Goal: Task Accomplishment & Management: Complete application form

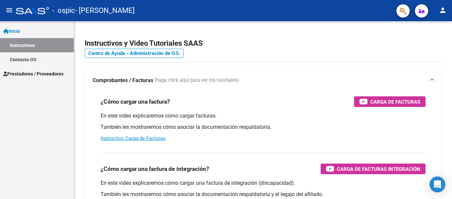
click at [28, 74] on span "Prestadores / Proveedores" at bounding box center [33, 73] width 60 height 7
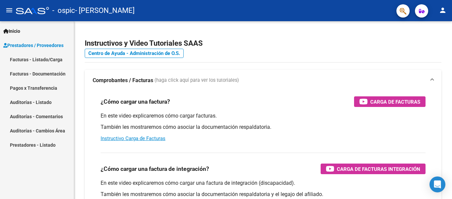
click at [62, 59] on link "Facturas - Listado/Carga" at bounding box center [37, 59] width 74 height 14
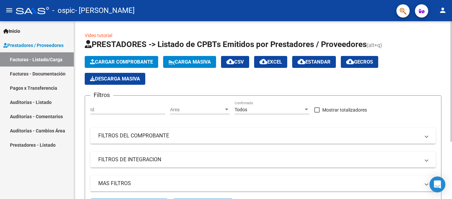
click at [140, 63] on span "Cargar Comprobante" at bounding box center [121, 62] width 63 height 6
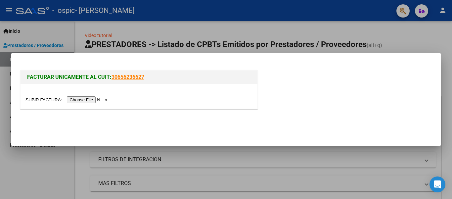
click at [92, 98] on input "file" at bounding box center [67, 99] width 84 height 7
click at [98, 99] on input "file" at bounding box center [67, 99] width 84 height 7
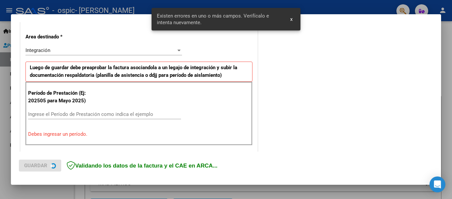
scroll to position [153, 0]
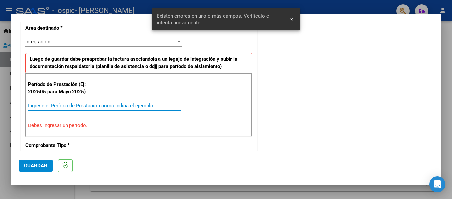
click at [96, 105] on input "Ingrese el Período de Prestación como indica el ejemplo" at bounding box center [104, 106] width 153 height 6
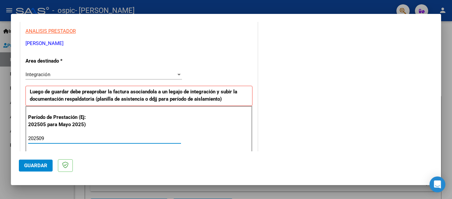
scroll to position [120, 0]
type input "202509"
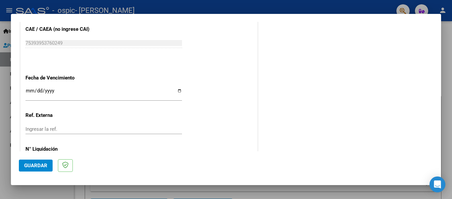
scroll to position [420, 0]
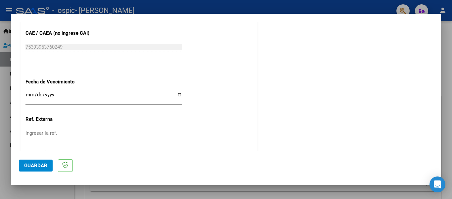
click at [176, 96] on input "Ingresar la fecha" at bounding box center [103, 97] width 156 height 11
type input "[DATE]"
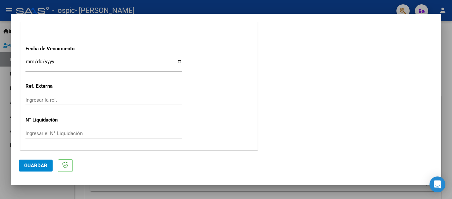
click at [39, 165] on span "Guardar" at bounding box center [35, 165] width 23 height 6
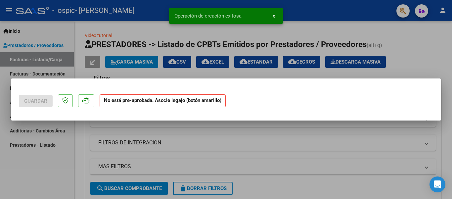
scroll to position [0, 0]
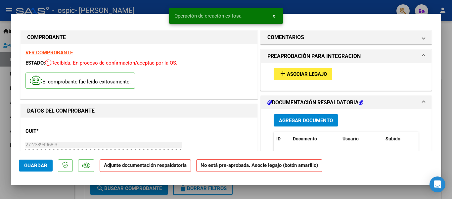
click at [299, 74] on span "Asociar Legajo" at bounding box center [307, 74] width 40 height 6
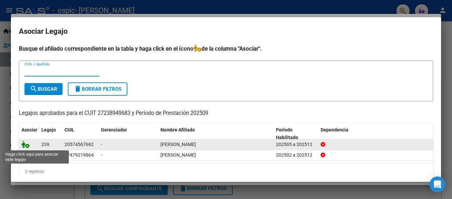
click at [25, 146] on icon at bounding box center [26, 144] width 8 height 7
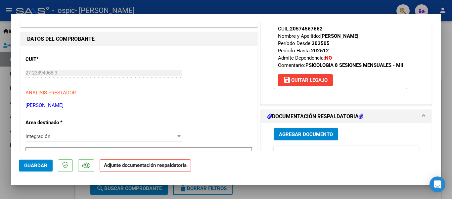
scroll to position [94, 0]
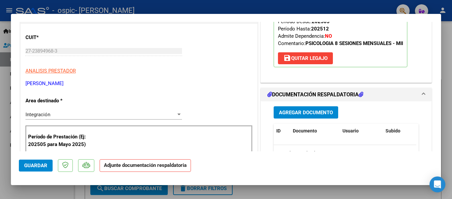
click at [318, 111] on span "Agregar Documento" at bounding box center [306, 112] width 54 height 6
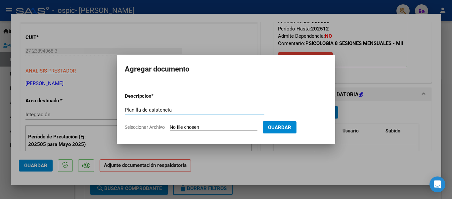
type input "Planilla de asistencia"
click at [235, 124] on form "Descripcion * Planilla de asistencia Escriba aquí una descripcion Seleccionar A…" at bounding box center [226, 111] width 202 height 48
click at [199, 126] on input "Seleccionar Archivo" at bounding box center [214, 127] width 88 height 6
type input "C:\fakepath\[PERSON_NAME] Septiembre.pdf"
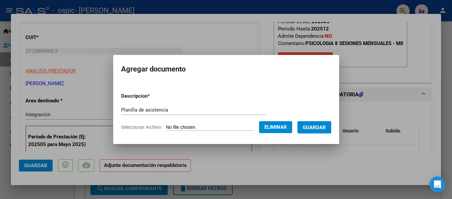
click at [319, 126] on span "Guardar" at bounding box center [314, 127] width 23 height 6
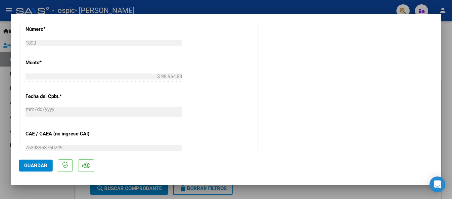
scroll to position [463, 0]
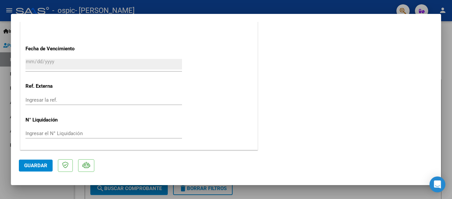
click at [34, 164] on span "Guardar" at bounding box center [35, 165] width 23 height 6
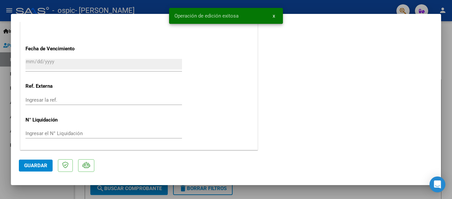
click at [319, 188] on div at bounding box center [226, 99] width 452 height 199
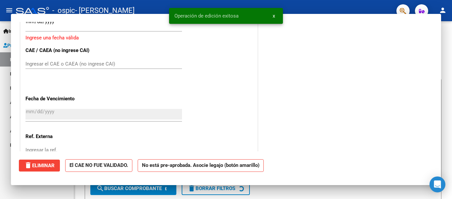
scroll to position [0, 0]
